Goal: Check status: Check status

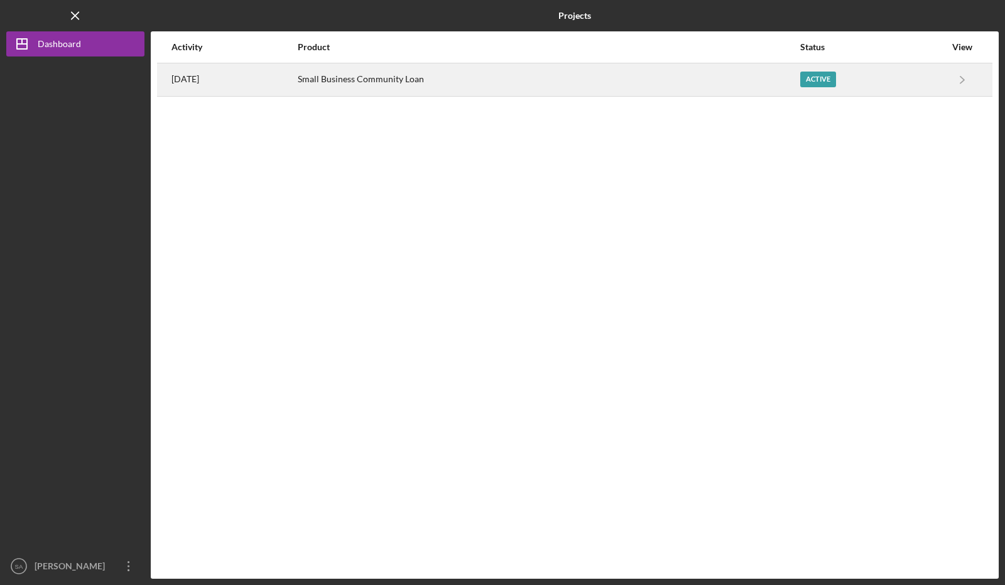
click at [858, 79] on div "Active" at bounding box center [872, 79] width 145 height 31
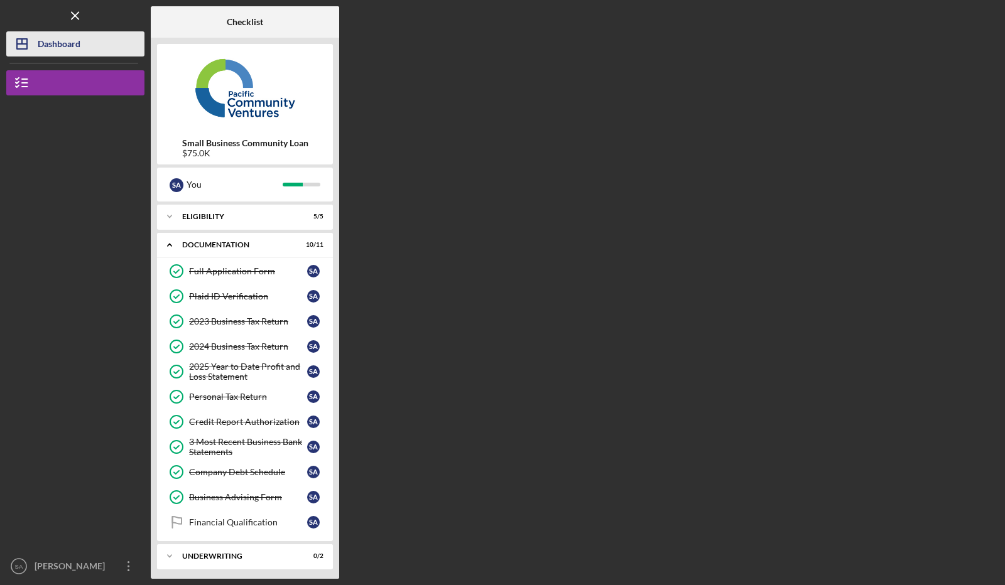
click at [43, 48] on div "Dashboard" at bounding box center [59, 45] width 43 height 28
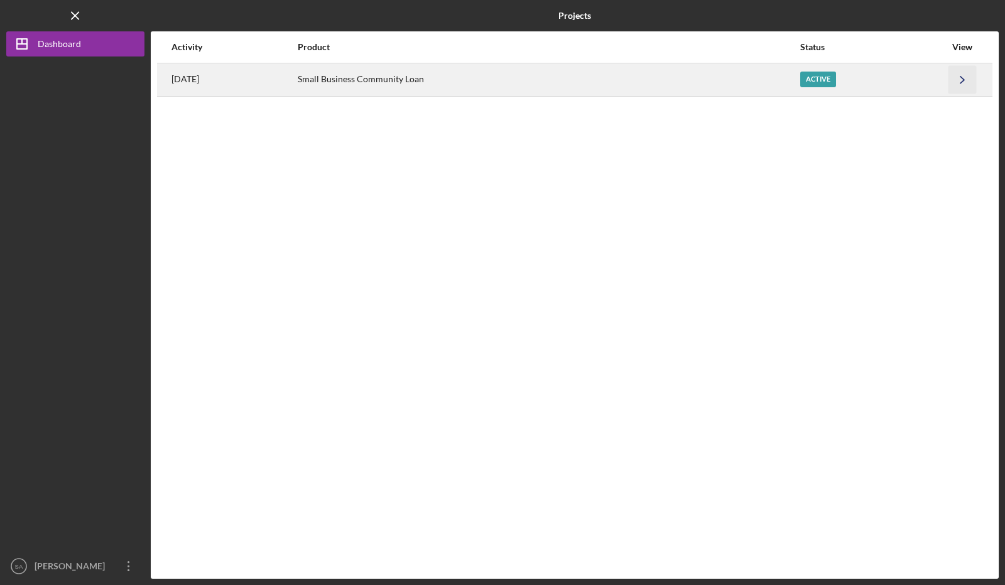
click at [961, 73] on icon "Icon/Navigate" at bounding box center [962, 79] width 28 height 28
